Goal: Information Seeking & Learning: Find specific page/section

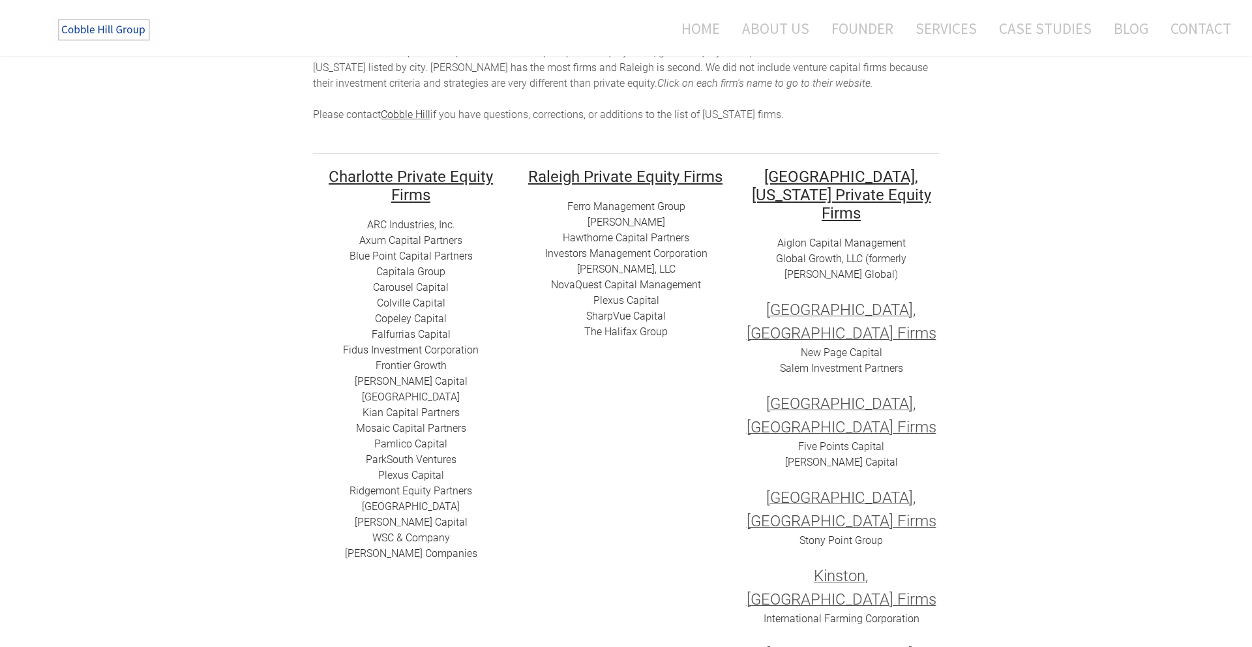
scroll to position [138, 0]
click at [694, 335] on div "Ferro Management Group [PERSON_NAME] [PERSON_NAME] Capital Partners Investors M…" at bounding box center [626, 268] width 196 height 141
drag, startPoint x: 661, startPoint y: 220, endPoint x: 587, endPoint y: 220, distance: 73.7
click at [587, 220] on div "Ferro Management Group [PERSON_NAME] [PERSON_NAME] Capital Partners Investors M…" at bounding box center [626, 268] width 196 height 141
copy link "[PERSON_NAME]"
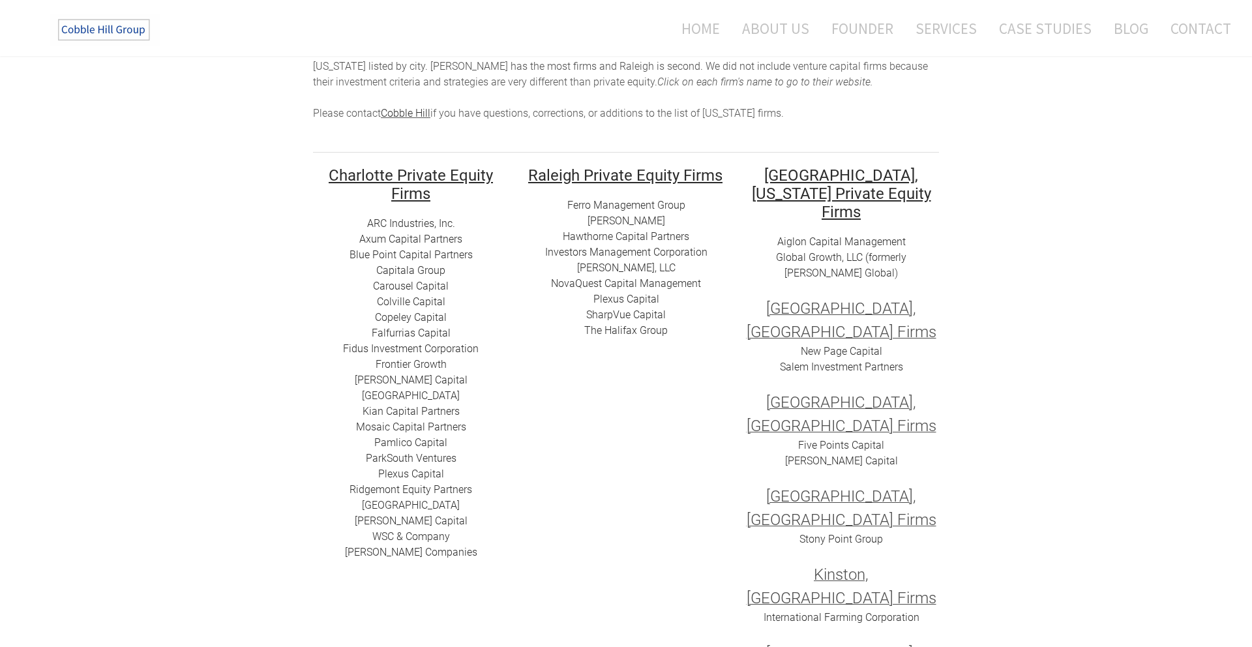
click at [621, 217] on link "[PERSON_NAME]" at bounding box center [626, 220] width 78 height 12
click at [628, 236] on link "Hawthorne Capital Partners" at bounding box center [626, 236] width 126 height 12
click at [647, 220] on link "[PERSON_NAME]" at bounding box center [626, 220] width 78 height 12
click at [628, 256] on link "Investors Management Corporation" at bounding box center [626, 252] width 162 height 12
click at [630, 269] on link "[PERSON_NAME], LLC" at bounding box center [626, 267] width 98 height 12
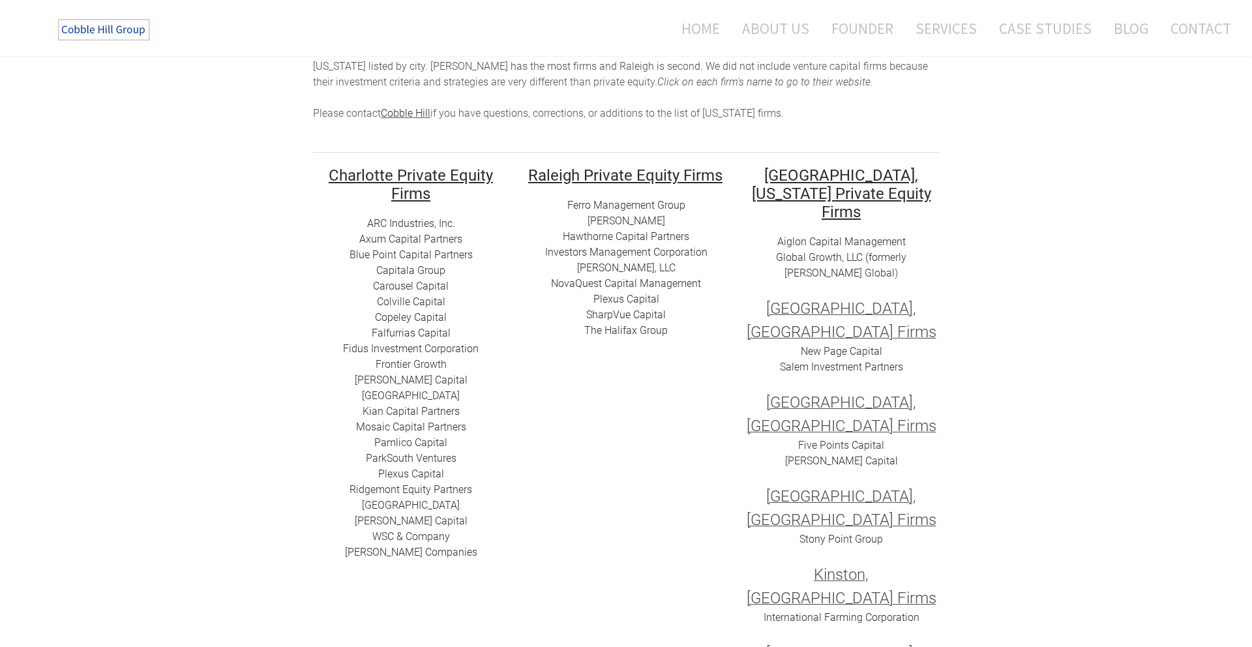
click at [699, 286] on div "Ferro Management Group [PERSON_NAME] [PERSON_NAME] Capital Partners Investors M…" at bounding box center [626, 268] width 196 height 141
click at [568, 285] on link "​NovaQuest Capital Management" at bounding box center [626, 283] width 150 height 12
click at [623, 327] on link "​​The Halifax Group" at bounding box center [625, 330] width 83 height 12
click at [851, 235] on link "Aiglon Capital Management" at bounding box center [841, 241] width 128 height 12
click at [863, 251] on link "Global Growth, LLC (formerly [PERSON_NAME] Global" at bounding box center [841, 265] width 130 height 28
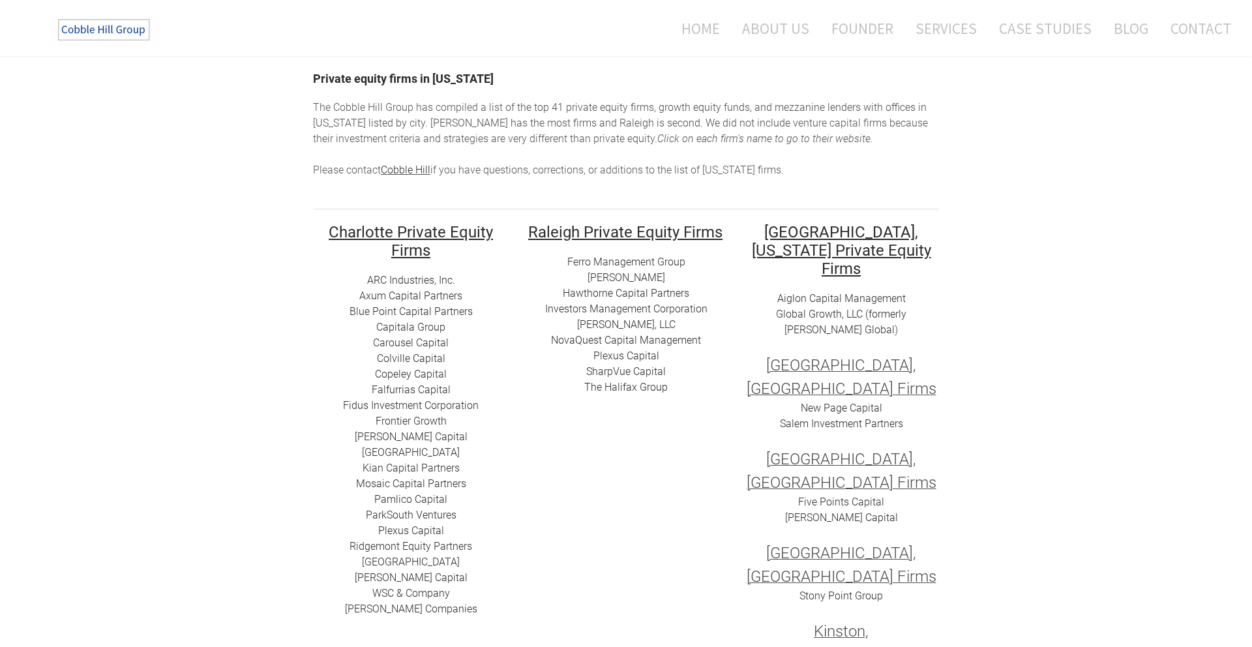
scroll to position [0, 0]
